Goal: Ask a question: Seek information or help from site administrators or community

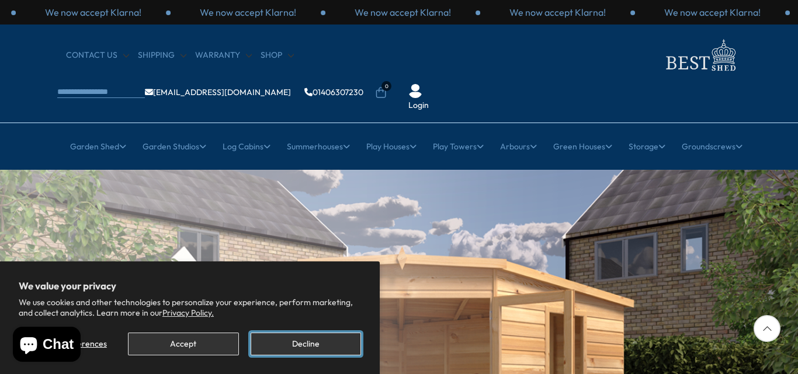
click at [301, 345] on button "Decline" at bounding box center [306, 344] width 110 height 23
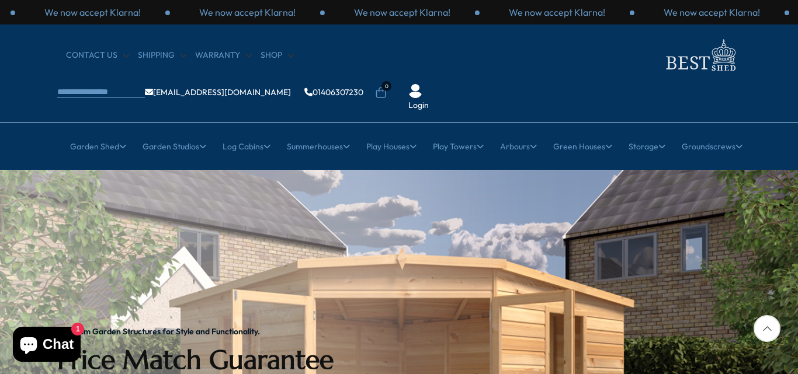
click at [767, 328] on div at bounding box center [766, 328] width 27 height 27
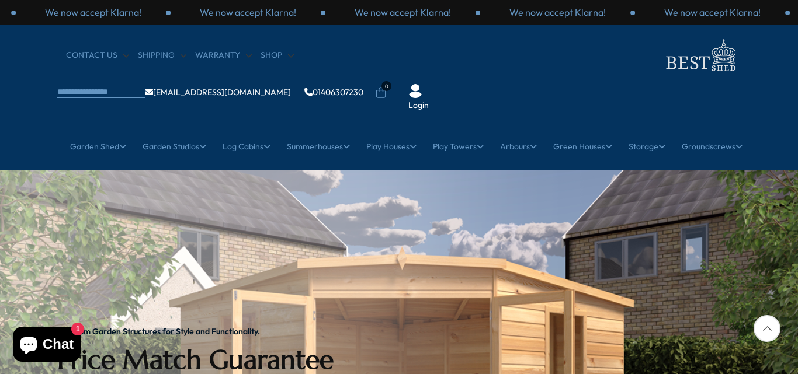
click at [767, 328] on div at bounding box center [766, 328] width 27 height 27
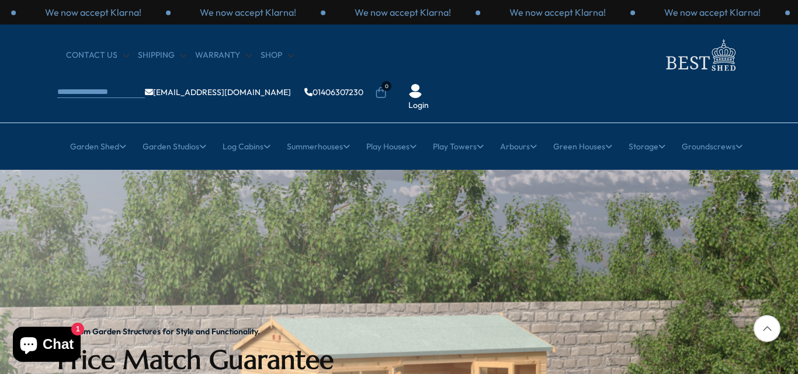
click at [70, 335] on button "Chat 1" at bounding box center [47, 344] width 68 height 35
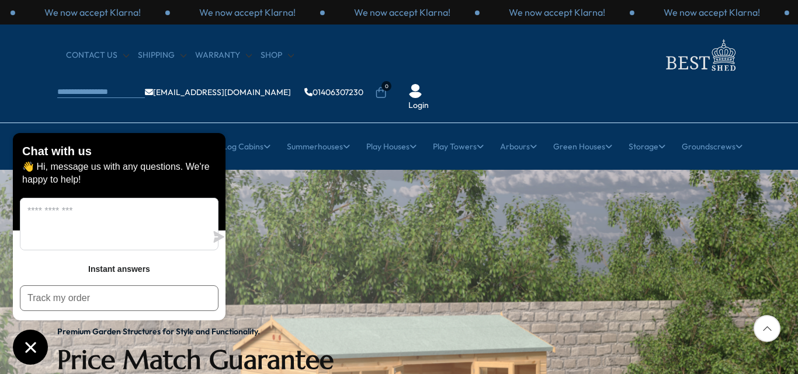
click at [70, 335] on div "Chat with us 👋 Hi, message us with any questions. We're happy to help! Instant …" at bounding box center [119, 249] width 213 height 232
click at [42, 231] on textarea "Message us" at bounding box center [113, 224] width 186 height 51
click at [87, 158] on h2 "Chat with us" at bounding box center [57, 151] width 70 height 13
click at [72, 237] on textarea "**********" at bounding box center [113, 224] width 186 height 51
type textarea "**********"
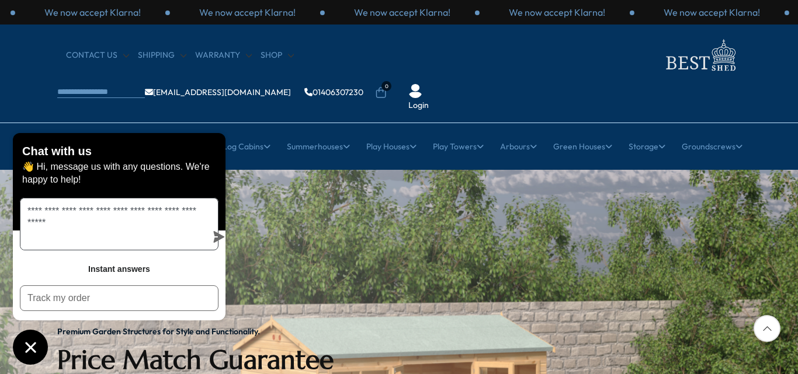
click at [214, 234] on icon "submit" at bounding box center [219, 237] width 11 height 12
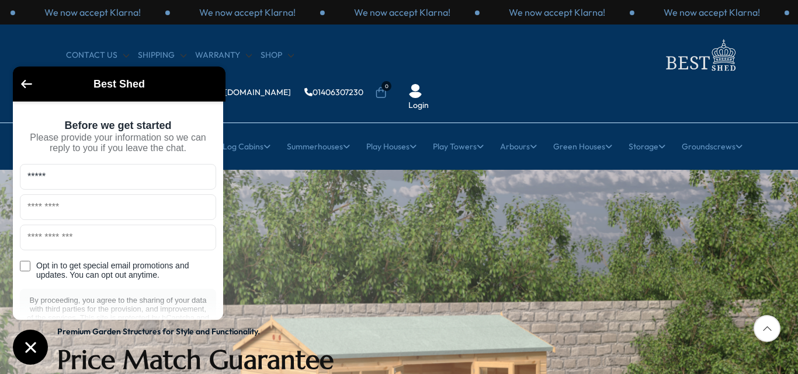
type input "*****"
type input "**********"
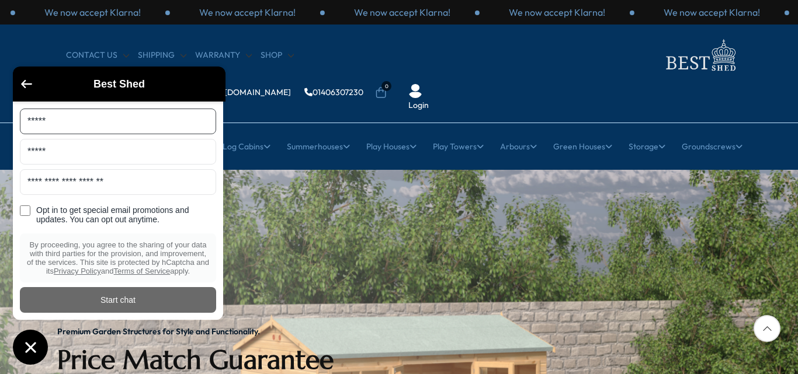
scroll to position [82, 0]
click at [111, 300] on div "Start chat" at bounding box center [118, 300] width 182 height 13
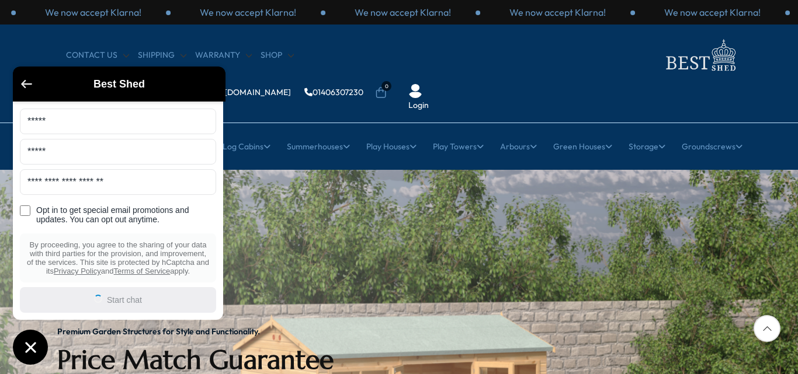
click at [26, 84] on icon "Go back to the main screen" at bounding box center [26, 84] width 11 height 8
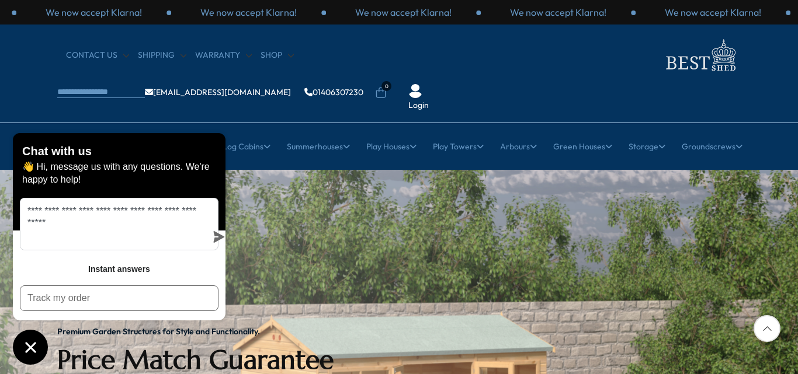
click at [26, 84] on div "CONTACT US Shipping Warranty Shop [EMAIL_ADDRESS][DOMAIN_NAME] 01406307230 0 Lo…" at bounding box center [399, 74] width 798 height 99
click at [659, 61] on img at bounding box center [700, 55] width 82 height 38
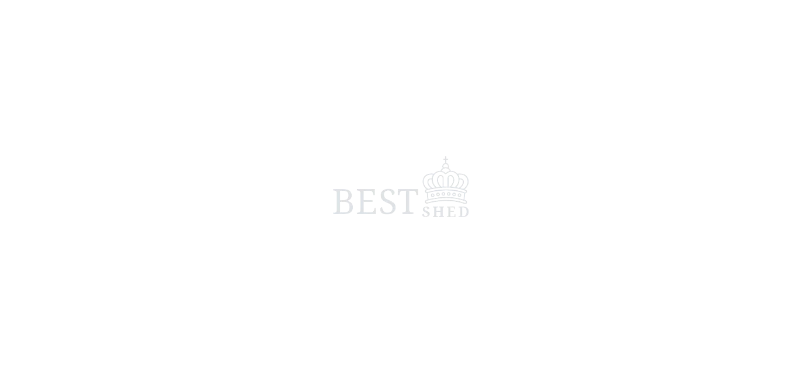
click at [333, 62] on span at bounding box center [399, 187] width 798 height 374
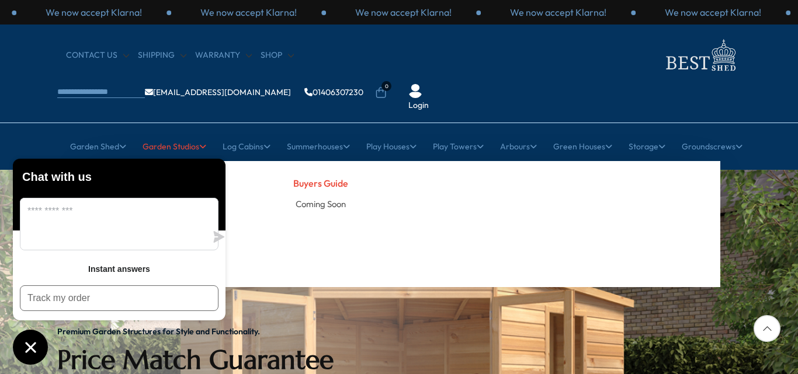
click at [322, 173] on h4 "Buyers Guide" at bounding box center [321, 183] width 139 height 21
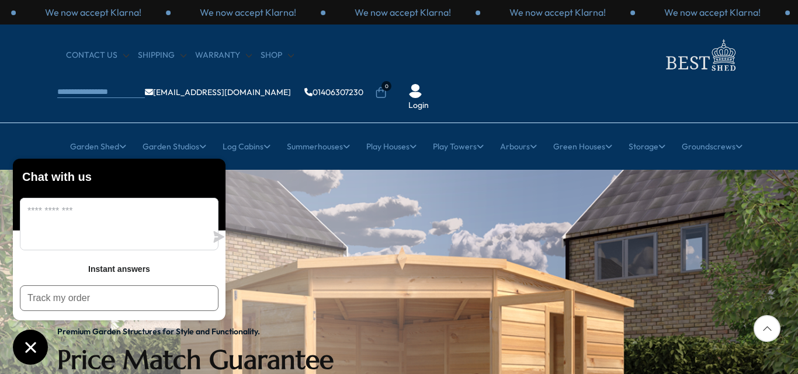
click at [767, 327] on div at bounding box center [766, 328] width 27 height 27
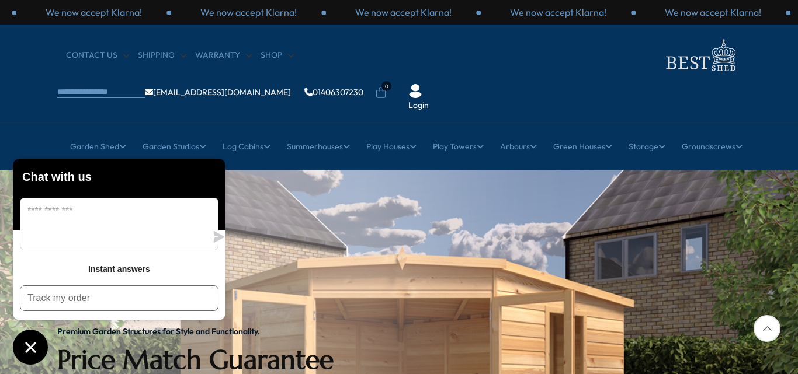
click at [767, 327] on div at bounding box center [766, 328] width 27 height 27
click at [30, 346] on icon "Chat window" at bounding box center [30, 347] width 11 height 11
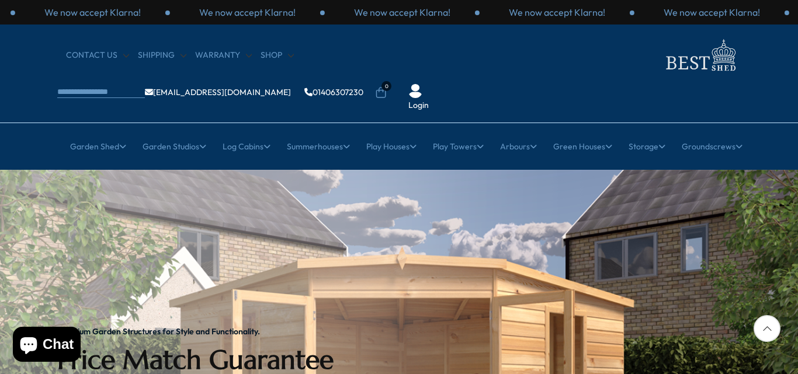
click at [766, 328] on div at bounding box center [766, 328] width 27 height 27
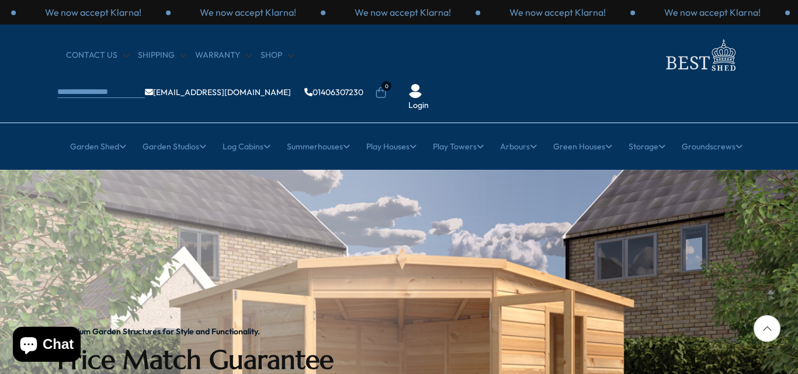
click at [422, 84] on img at bounding box center [415, 91] width 14 height 14
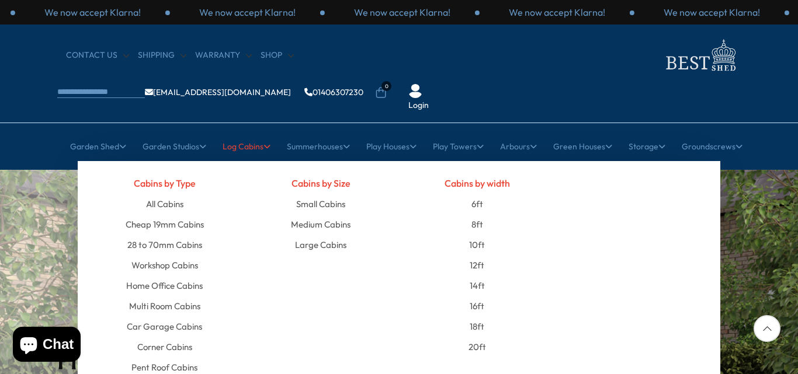
drag, startPoint x: 244, startPoint y: 112, endPoint x: 374, endPoint y: 203, distance: 159.4
click at [374, 235] on li "Large Cabins" at bounding box center [321, 245] width 139 height 20
click at [478, 214] on link "8ft" at bounding box center [477, 224] width 12 height 20
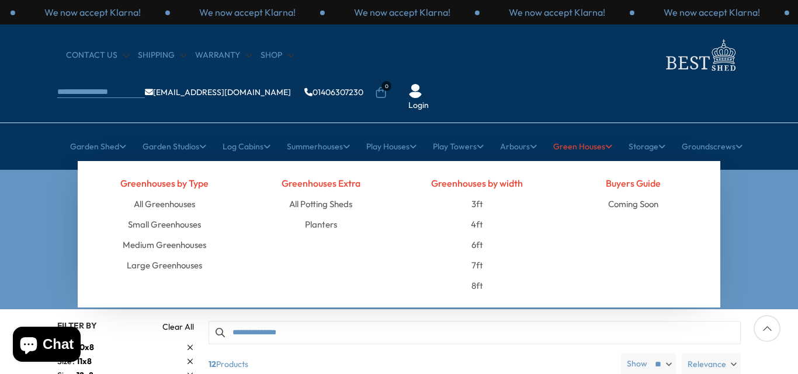
click at [677, 194] on div "Buyers Guide Coming Soon" at bounding box center [633, 234] width 157 height 123
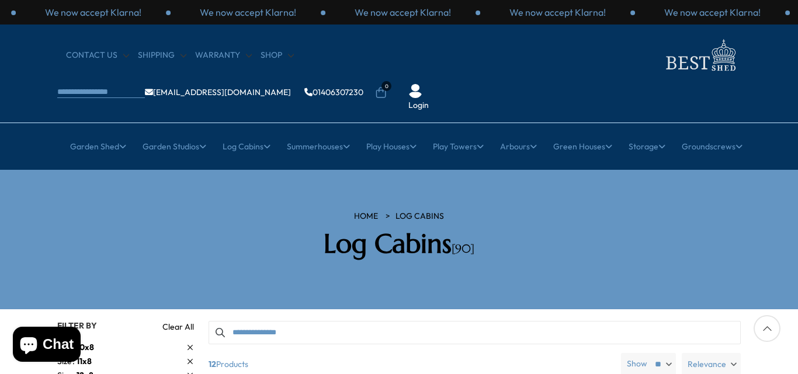
click at [769, 328] on div at bounding box center [766, 328] width 27 height 27
click at [417, 211] on link "Log Cabins" at bounding box center [419, 217] width 48 height 12
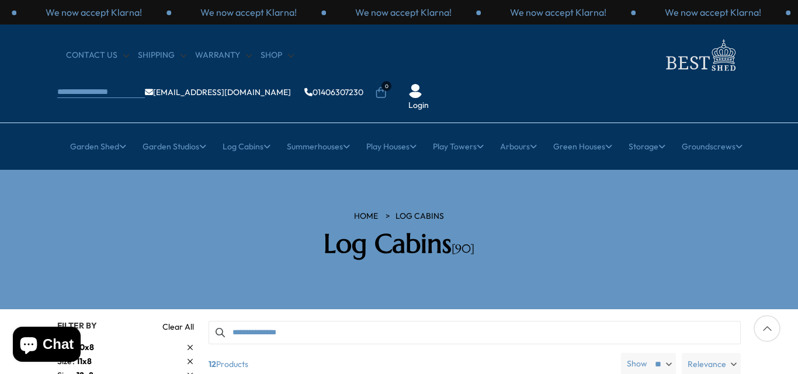
click at [417, 211] on link "Log Cabins" at bounding box center [419, 217] width 48 height 12
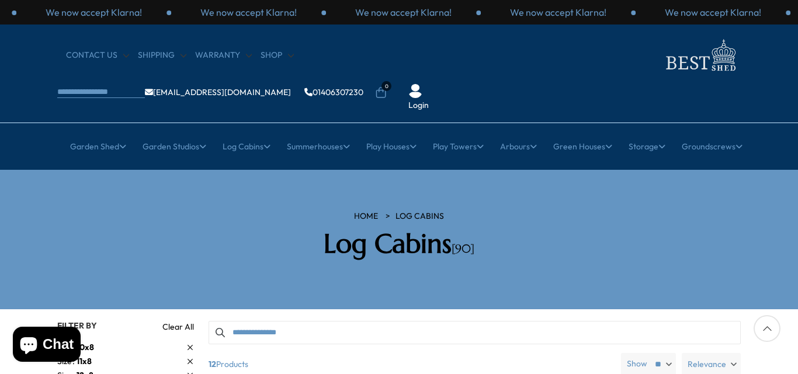
click at [417, 211] on link "Log Cabins" at bounding box center [419, 217] width 48 height 12
